Goal: Check status: Check status

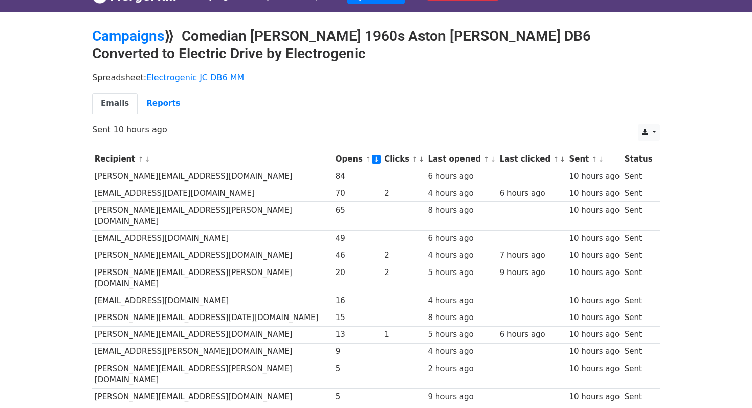
click at [490, 160] on link "↓" at bounding box center [493, 159] width 6 height 8
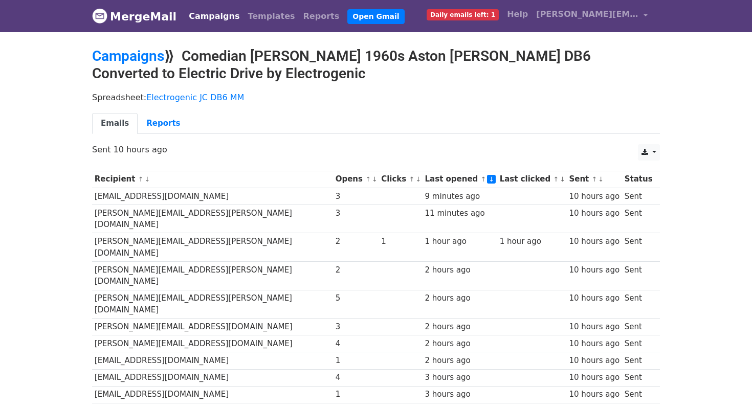
click at [487, 177] on link "↓" at bounding box center [491, 179] width 9 height 9
click at [157, 125] on link "Reports" at bounding box center [163, 123] width 51 height 21
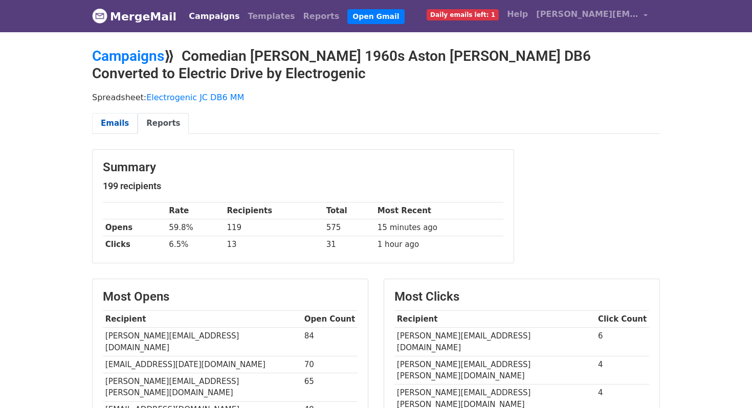
click at [109, 121] on link "Emails" at bounding box center [115, 123] width 46 height 21
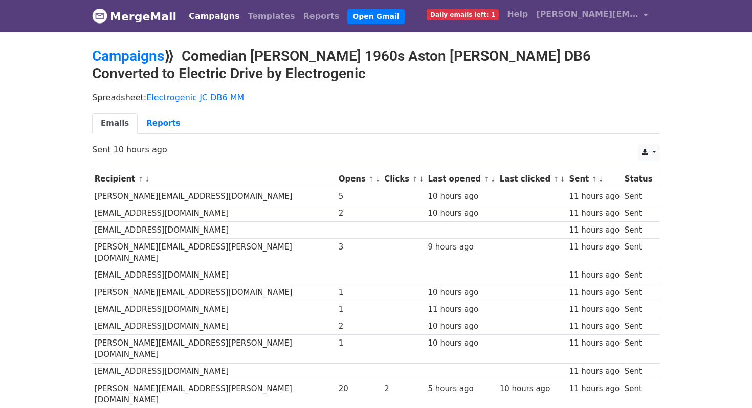
click at [146, 22] on link "MergeMail" at bounding box center [134, 16] width 84 height 21
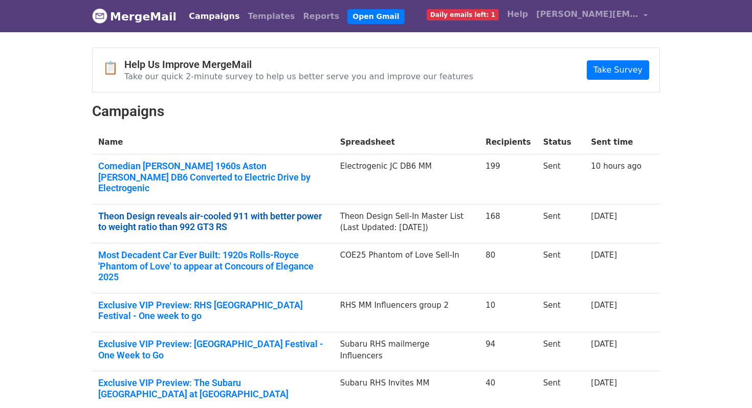
click at [147, 211] on link "Theon Design reveals air-cooled 911 with better power to weight ratio than 992 …" at bounding box center [213, 222] width 230 height 22
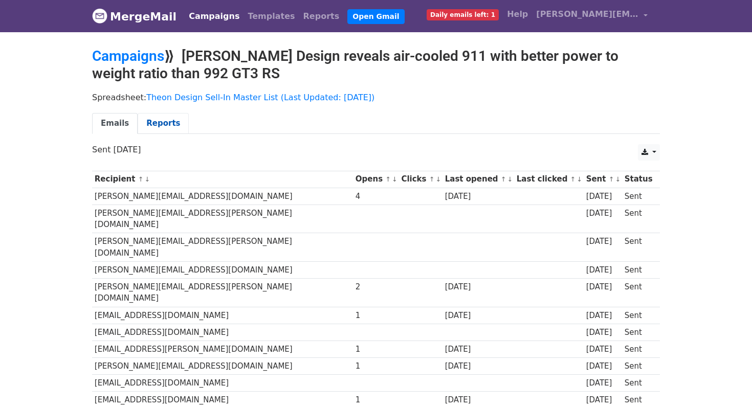
click at [156, 125] on link "Reports" at bounding box center [163, 123] width 51 height 21
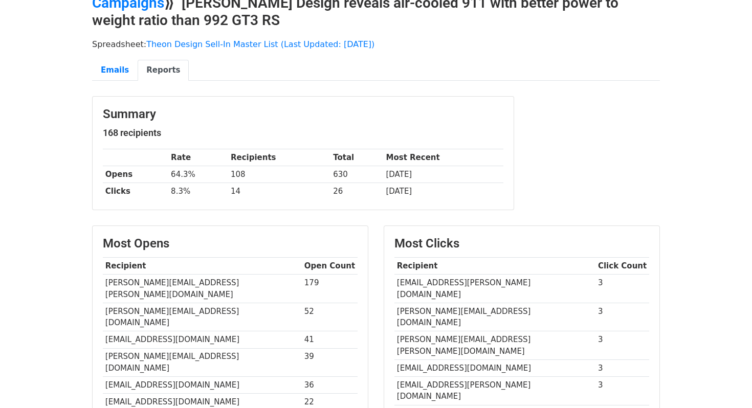
scroll to position [54, 0]
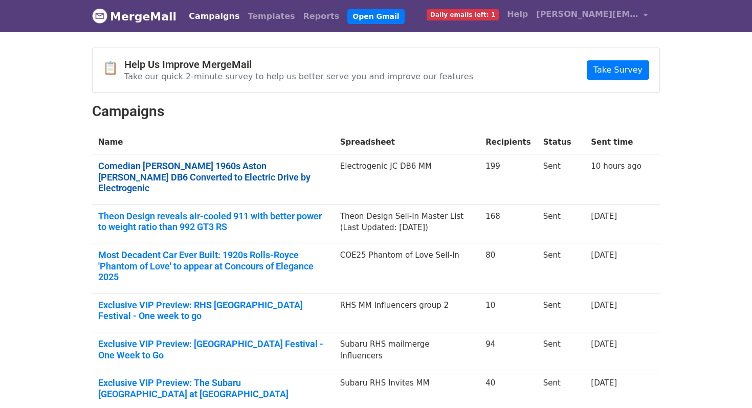
click at [150, 170] on link "Comedian Jimmy Carr's 1960s Aston Martin DB6 Converted to Electric Drive by Ele…" at bounding box center [213, 177] width 230 height 33
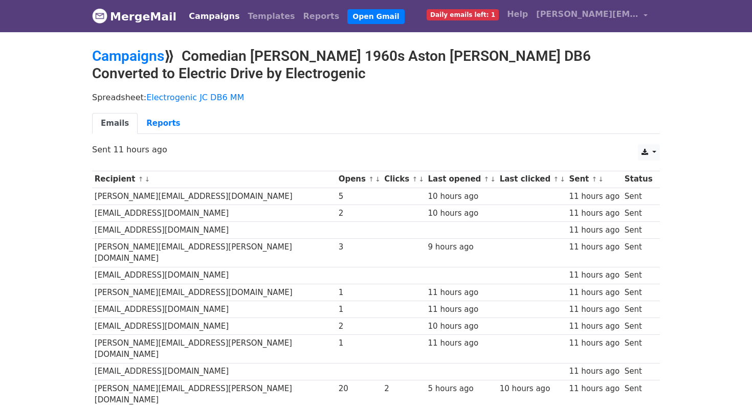
click at [375, 179] on link "↓" at bounding box center [378, 179] width 6 height 8
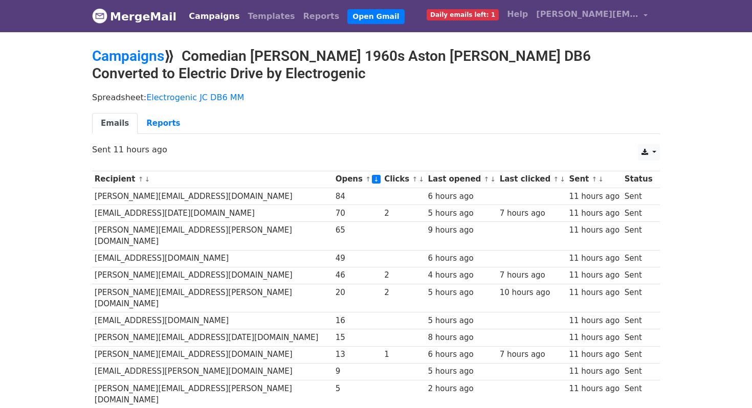
click at [490, 180] on link "↓" at bounding box center [493, 179] width 6 height 8
